Goal: Check status: Check status

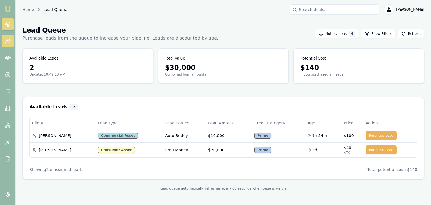
click at [9, 37] on link at bounding box center [8, 41] width 12 height 12
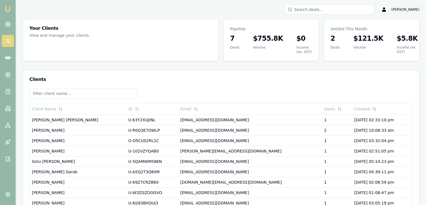
click at [6, 10] on img at bounding box center [7, 9] width 7 height 7
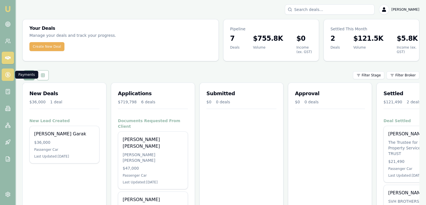
click at [11, 76] on link at bounding box center [8, 74] width 12 height 12
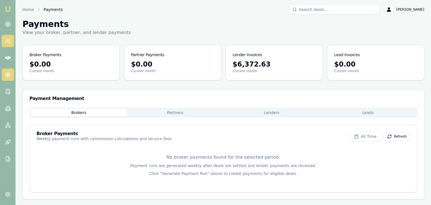
click at [8, 38] on icon at bounding box center [8, 41] width 6 height 6
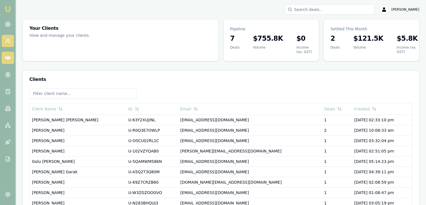
click at [11, 53] on link at bounding box center [8, 58] width 12 height 12
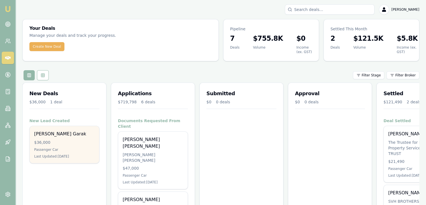
click at [74, 151] on div "Passenger Car" at bounding box center [64, 149] width 61 height 4
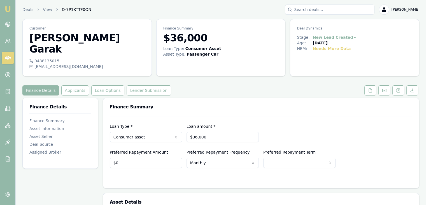
click at [337, 38] on html "Emu Broker Deals View D-7P1KTTF0ON [PERSON_NAME] Toggle Menu Customer [PERSON_N…" at bounding box center [213, 102] width 426 height 205
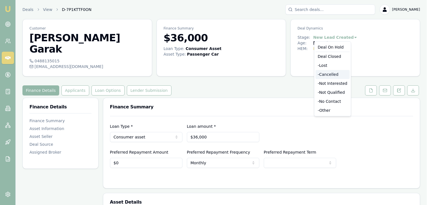
click at [325, 77] on div "- Cancelled" at bounding box center [332, 74] width 34 height 9
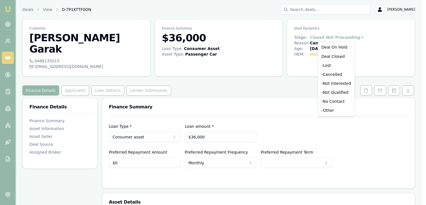
click at [327, 39] on html "Emu Broker Deals View D-7P1KTTF0ON Pinkesh Patel Toggle Menu Customer Somil Gar…" at bounding box center [213, 102] width 426 height 205
click at [329, 112] on div "- Other" at bounding box center [336, 110] width 34 height 9
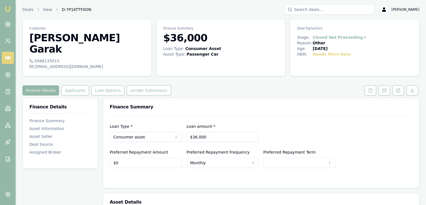
click at [7, 8] on img at bounding box center [7, 9] width 7 height 7
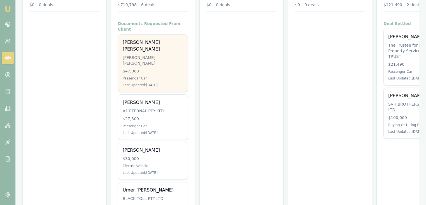
scroll to position [84, 0]
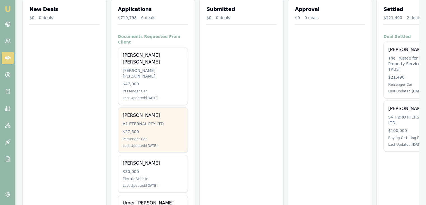
click at [132, 118] on div "Yousuf Mohammed A1 ETERNAL PTY LTD $27,500 Passenger Car Last Updated: 5 days a…" at bounding box center [153, 129] width 70 height 45
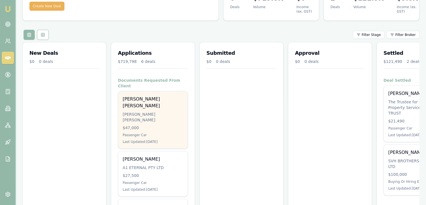
scroll to position [39, 0]
